Goal: Information Seeking & Learning: Check status

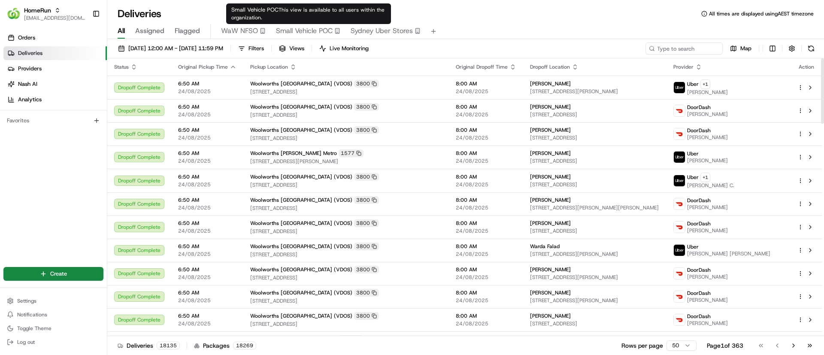
click at [308, 26] on span "Small Vehicle POC" at bounding box center [304, 31] width 57 height 10
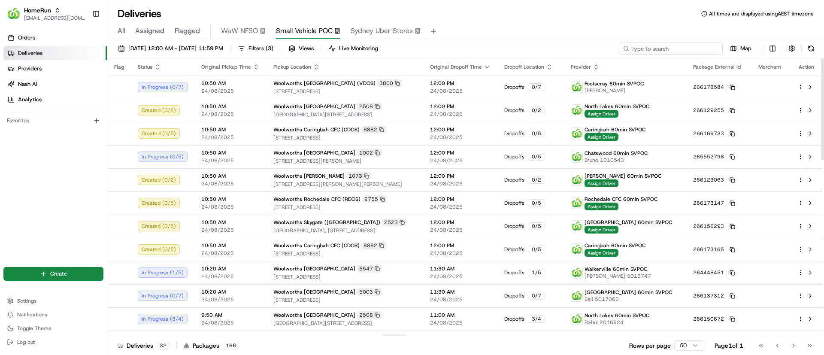
click at [665, 50] on input at bounding box center [671, 48] width 103 height 12
type input "caringbah"
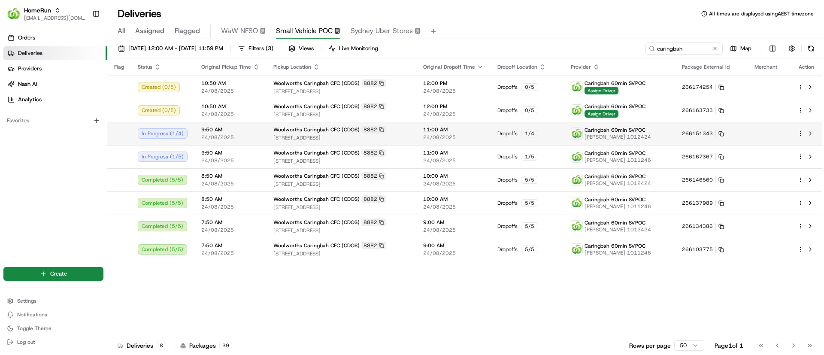
click at [801, 130] on html "HomeRun psteele@woolworths.com.au Toggle Sidebar Orders Deliveries Providers Na…" at bounding box center [412, 177] width 824 height 355
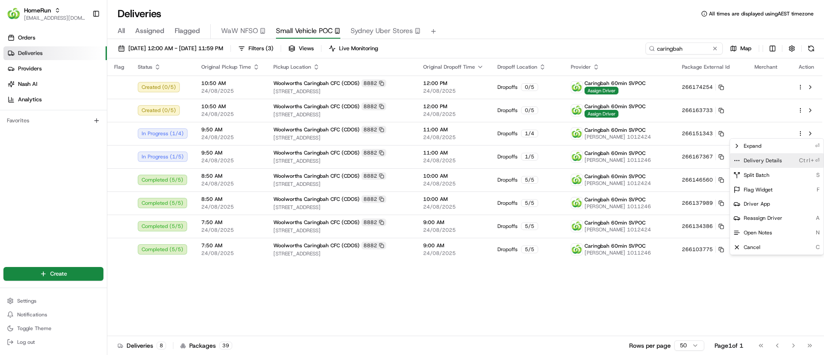
click at [737, 158] on icon at bounding box center [736, 160] width 7 height 7
click at [257, 301] on html "HomeRun psteele@woolworths.com.au Toggle Sidebar Orders Deliveries Providers Na…" at bounding box center [412, 177] width 824 height 355
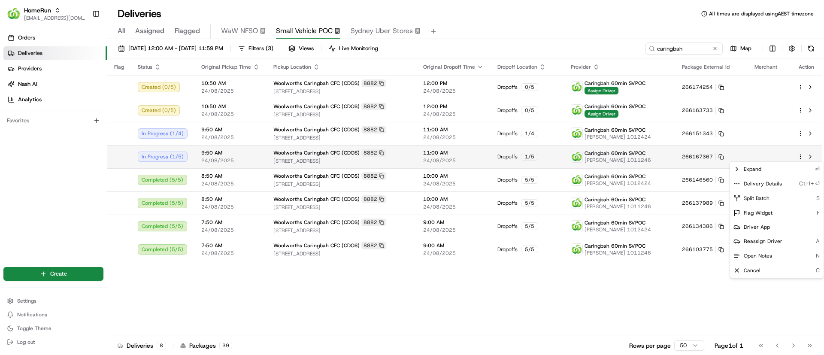
click at [801, 154] on html "HomeRun psteele@woolworths.com.au Toggle Sidebar Orders Deliveries Providers Na…" at bounding box center [412, 177] width 824 height 355
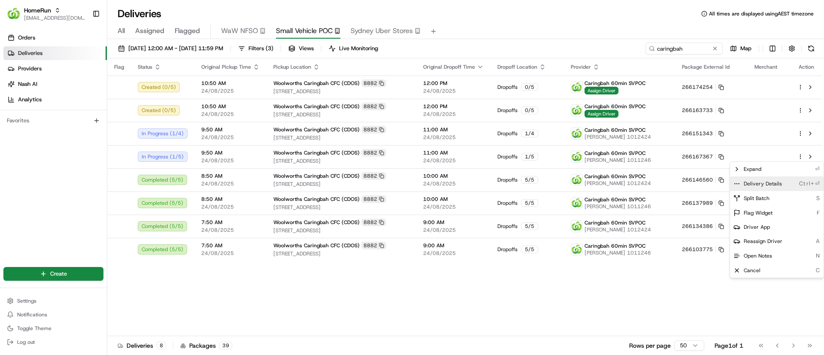
click at [739, 182] on icon at bounding box center [736, 183] width 7 height 7
click at [366, 286] on html "HomeRun psteele@woolworths.com.au Toggle Sidebar Orders Deliveries Providers Na…" at bounding box center [412, 177] width 824 height 355
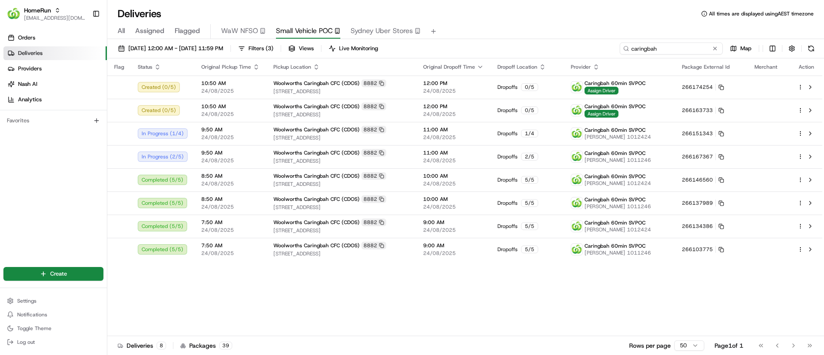
click at [696, 46] on input "caringbah" at bounding box center [671, 48] width 103 height 12
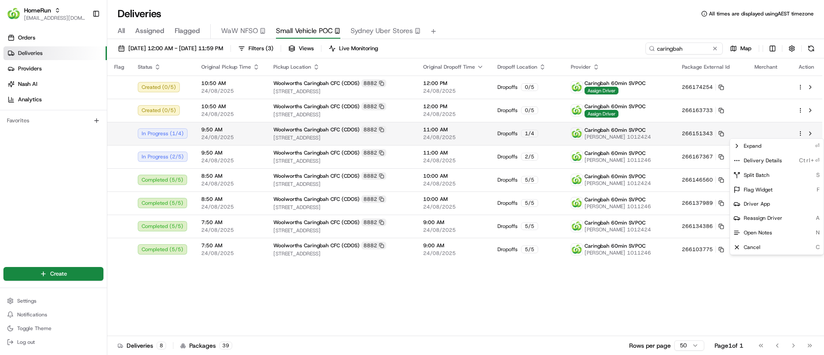
click at [802, 131] on html "HomeRun psteele@woolworths.com.au Toggle Sidebar Orders Deliveries Providers Na…" at bounding box center [412, 177] width 824 height 355
click at [737, 157] on icon at bounding box center [736, 160] width 7 height 7
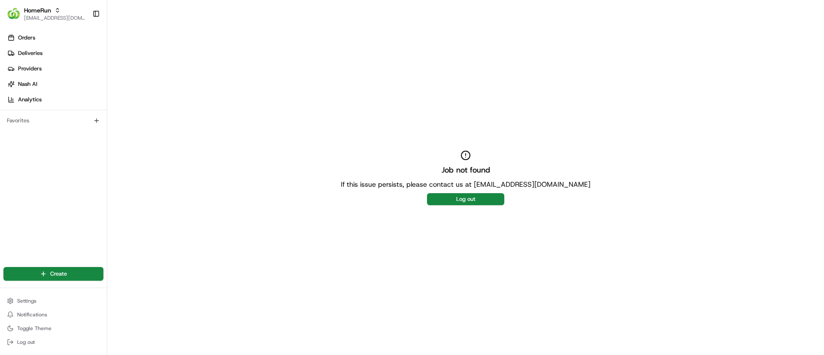
click at [445, 201] on button "Log out" at bounding box center [465, 199] width 77 height 12
